Goal: Information Seeking & Learning: Stay updated

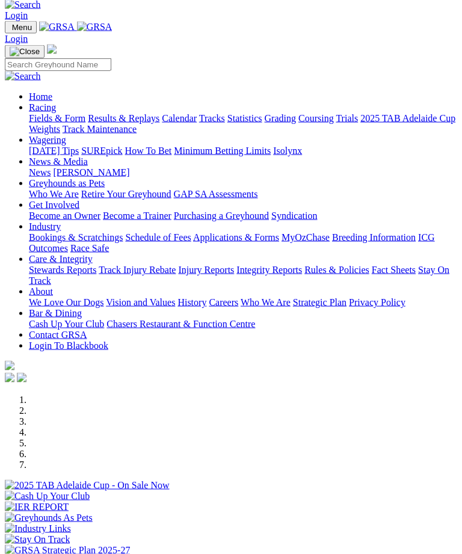
click at [10, 30] on img "Toggle navigation" at bounding box center [10, 30] width 0 height 0
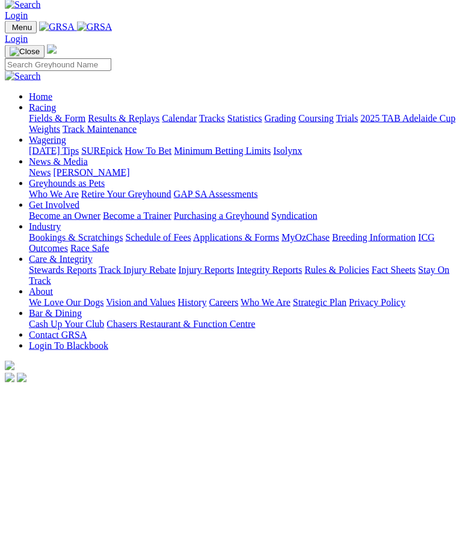
scroll to position [19, 0]
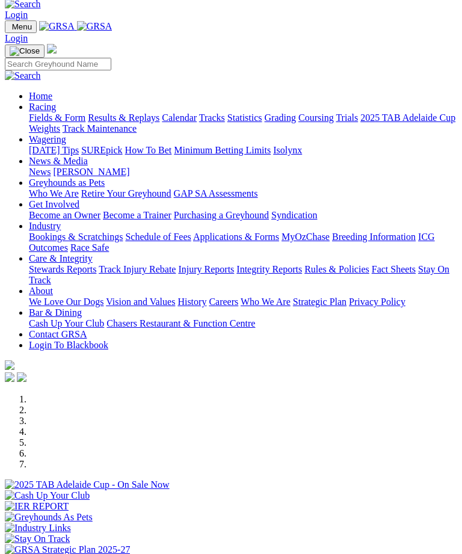
click at [56, 112] on link "Racing" at bounding box center [42, 107] width 27 height 10
click at [85, 123] on link "Fields & Form" at bounding box center [57, 118] width 57 height 10
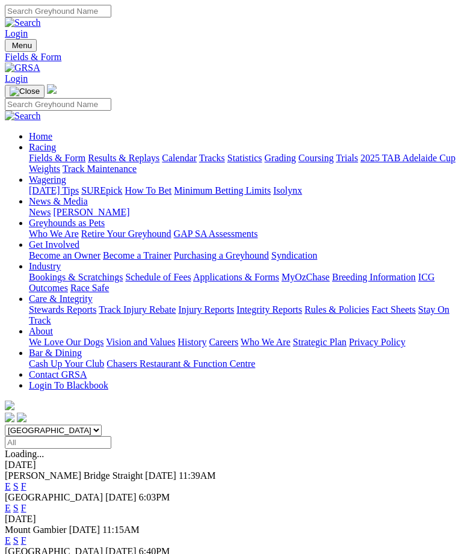
click at [69, 525] on span "28 Aug 25" at bounding box center [84, 530] width 31 height 10
click at [11, 536] on link "E" at bounding box center [8, 541] width 6 height 10
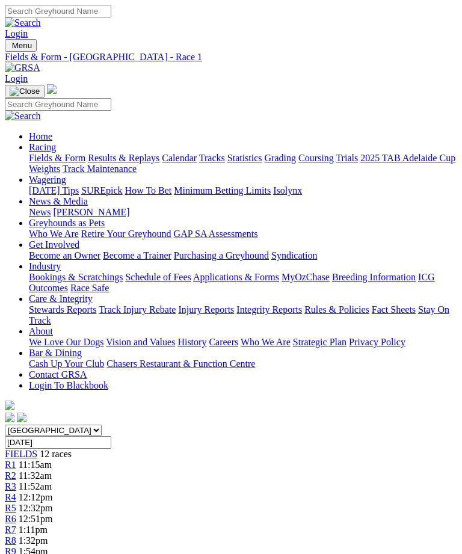
click at [10, 48] on img "Toggle navigation" at bounding box center [10, 48] width 0 height 0
click at [52, 131] on link "Home" at bounding box center [40, 136] width 23 height 10
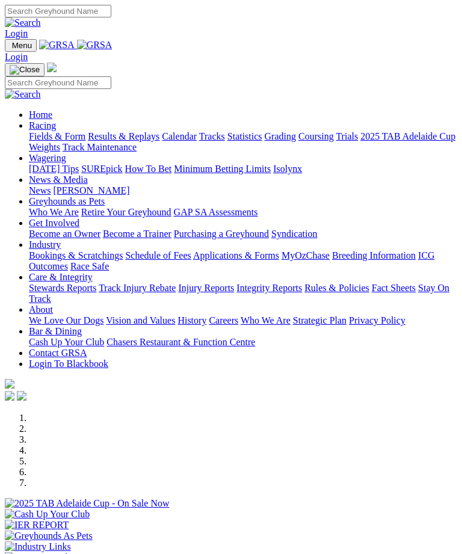
click at [10, 48] on img "Toggle navigation" at bounding box center [10, 48] width 0 height 0
click at [88, 176] on link "News & Media" at bounding box center [58, 180] width 59 height 10
click at [51, 196] on link "News" at bounding box center [40, 190] width 22 height 10
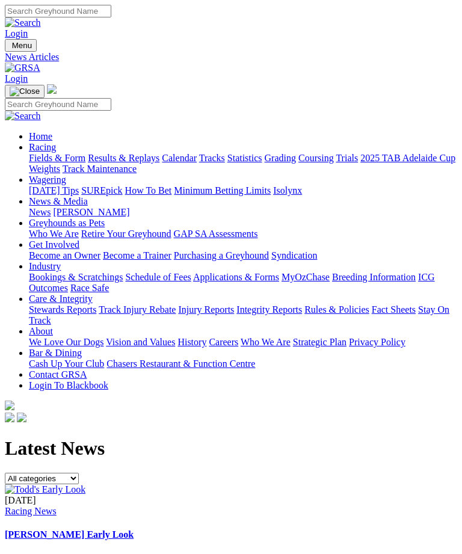
click at [79, 473] on select "All categories Racing News Media Releases Features Club News Stewards News Welf…" at bounding box center [42, 478] width 74 height 11
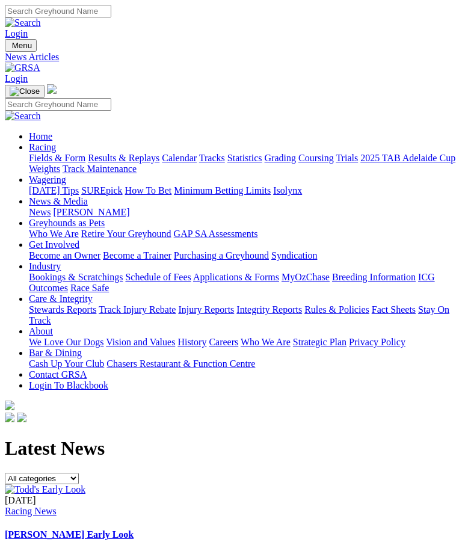
click at [79, 473] on select "All categories Racing News Media Releases Features Club News Stewards News Welf…" at bounding box center [42, 478] width 74 height 11
select select "Racing News"
